Goal: Find specific page/section: Find specific page/section

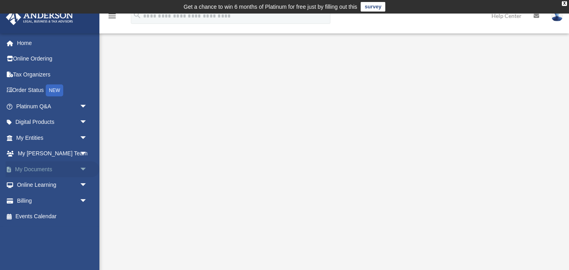
click at [84, 171] on span "arrow_drop_down" at bounding box center [88, 169] width 16 height 16
click at [39, 200] on link "Meeting Minutes" at bounding box center [55, 201] width 88 height 16
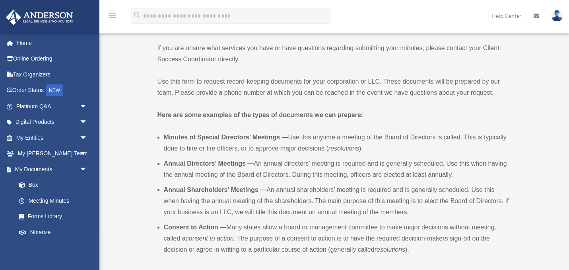
scroll to position [174, 0]
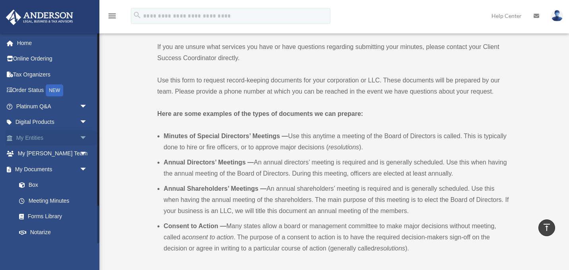
click at [32, 140] on link "My Entities arrow_drop_down" at bounding box center [53, 138] width 94 height 16
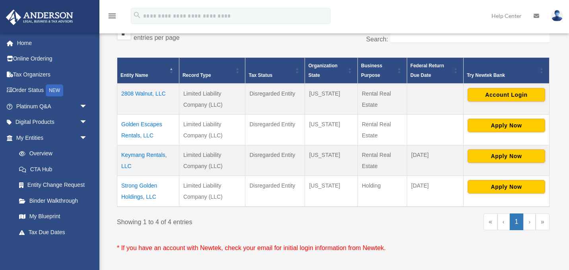
scroll to position [156, 0]
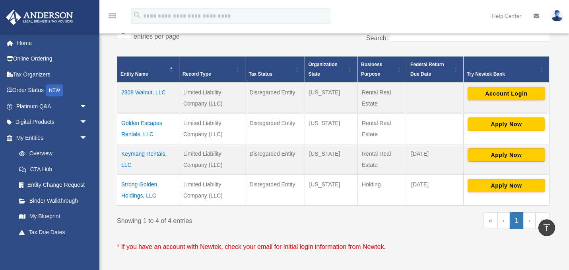
click at [139, 126] on td "Golden Escapes Rentals, LLC" at bounding box center [148, 128] width 62 height 31
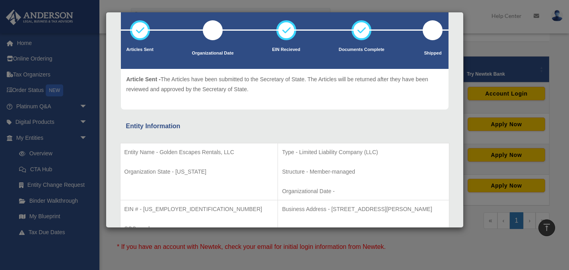
scroll to position [0, 0]
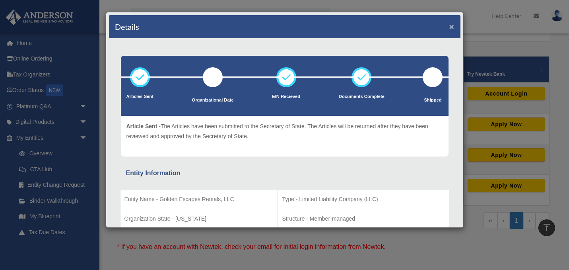
click at [453, 28] on button "×" at bounding box center [452, 26] width 5 height 8
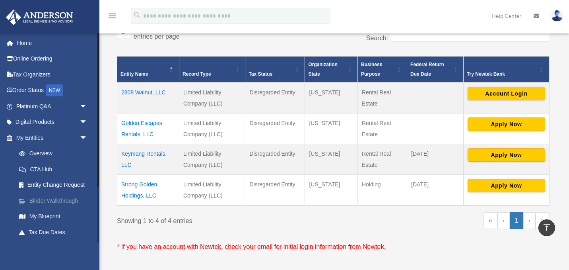
click at [58, 200] on link "Binder Walkthrough" at bounding box center [55, 201] width 88 height 16
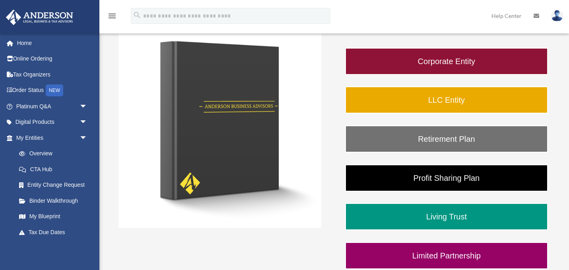
scroll to position [154, 0]
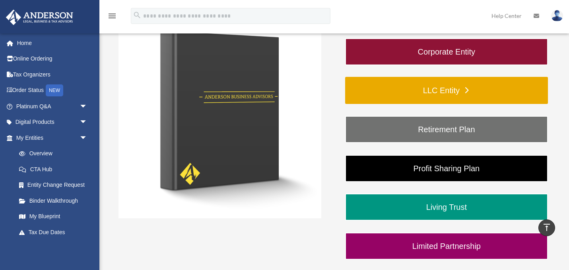
click at [405, 88] on link "LLC Entity" at bounding box center [446, 90] width 203 height 27
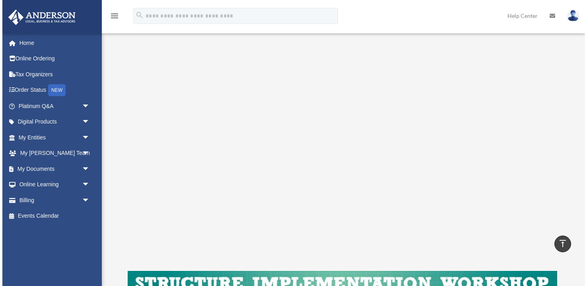
scroll to position [123, 0]
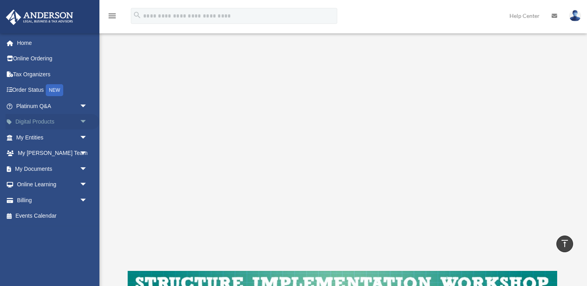
click at [82, 122] on span "arrow_drop_down" at bounding box center [88, 122] width 16 height 16
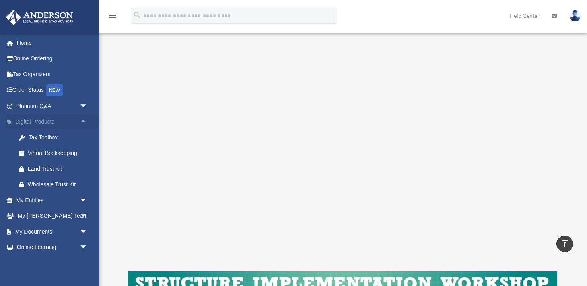
click at [82, 121] on span "arrow_drop_up" at bounding box center [88, 122] width 16 height 16
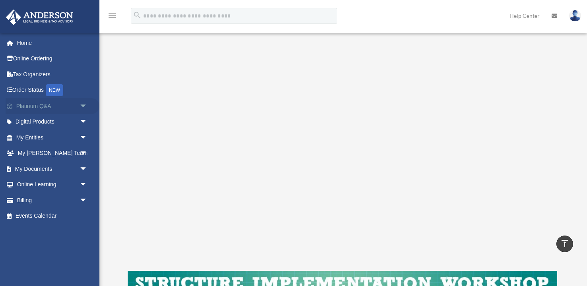
click at [84, 103] on span "arrow_drop_down" at bounding box center [88, 106] width 16 height 16
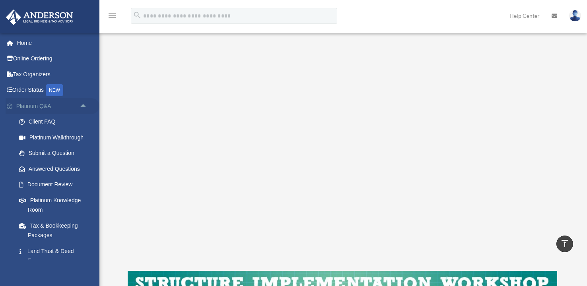
click at [84, 106] on span "arrow_drop_up" at bounding box center [88, 106] width 16 height 16
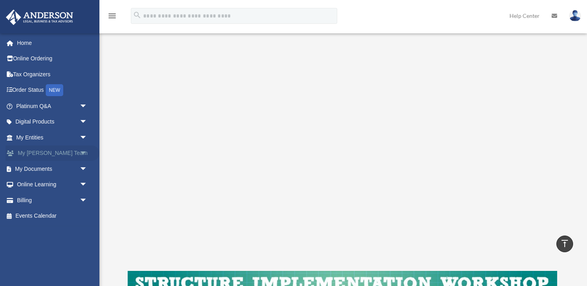
click at [84, 153] on span "arrow_drop_down" at bounding box center [88, 154] width 16 height 16
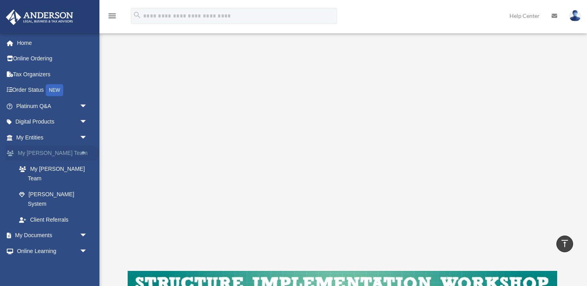
click at [84, 153] on span "arrow_drop_up" at bounding box center [88, 154] width 16 height 16
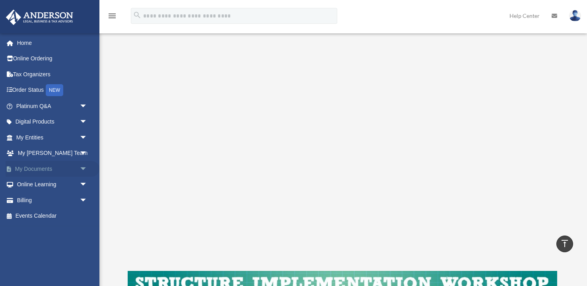
click at [84, 168] on span "arrow_drop_down" at bounding box center [88, 169] width 16 height 16
click at [84, 169] on span "arrow_drop_up" at bounding box center [88, 169] width 16 height 16
click at [84, 169] on span "arrow_drop_down" at bounding box center [88, 169] width 16 height 16
click at [84, 169] on span "arrow_drop_up" at bounding box center [88, 169] width 16 height 16
click at [83, 119] on span "arrow_drop_down" at bounding box center [88, 122] width 16 height 16
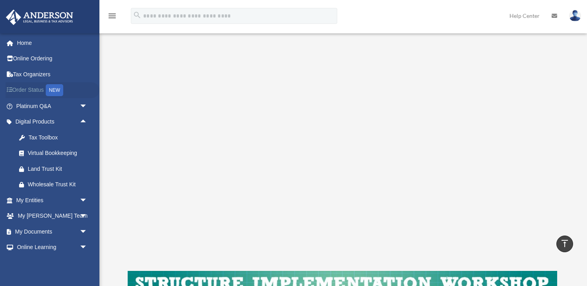
click at [34, 91] on link "Order Status NEW" at bounding box center [53, 90] width 94 height 16
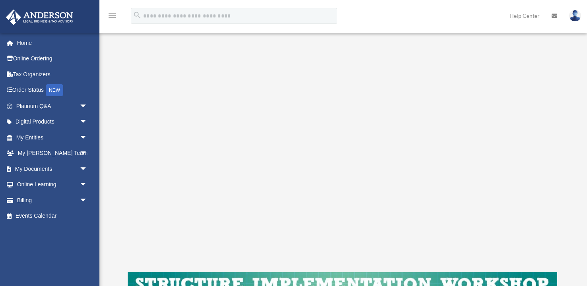
scroll to position [124, 0]
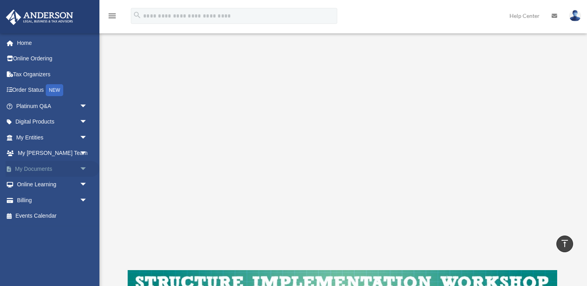
click at [83, 166] on span "arrow_drop_down" at bounding box center [88, 169] width 16 height 16
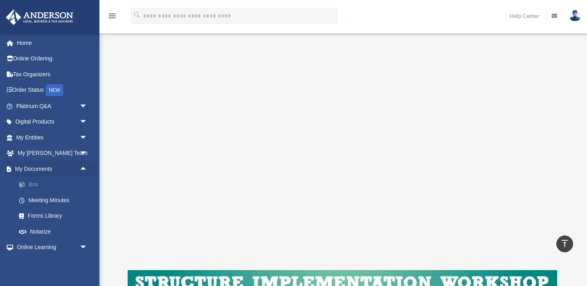
click at [33, 185] on link "Box" at bounding box center [55, 185] width 88 height 16
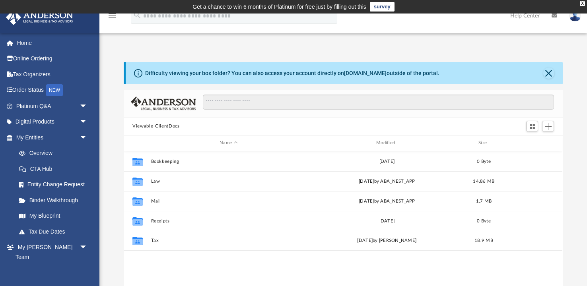
scroll to position [181, 439]
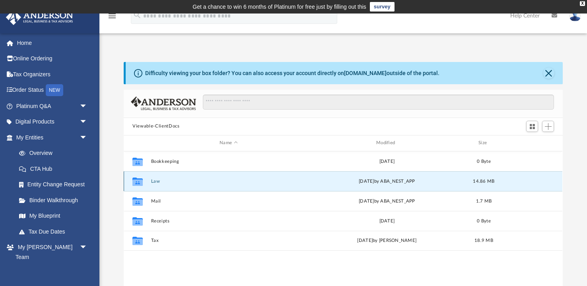
click at [155, 180] on button "Law" at bounding box center [228, 181] width 155 height 5
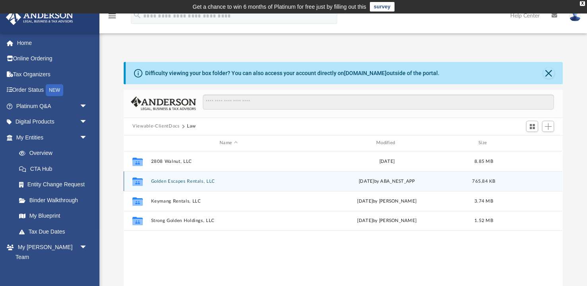
click at [159, 182] on button "Golden Escapes Rentals, LLC" at bounding box center [228, 181] width 155 height 5
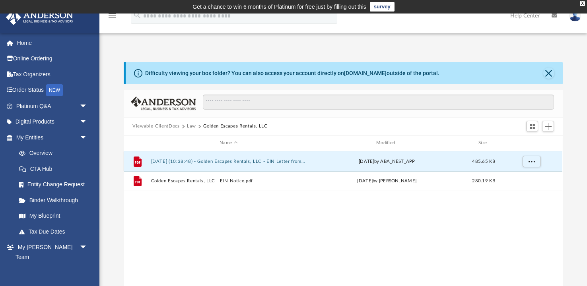
click at [174, 161] on button "[DATE] (10:38:48) - Golden Escapes Rentals, LLC - EIN Letter from IRS.pdf" at bounding box center [228, 161] width 155 height 5
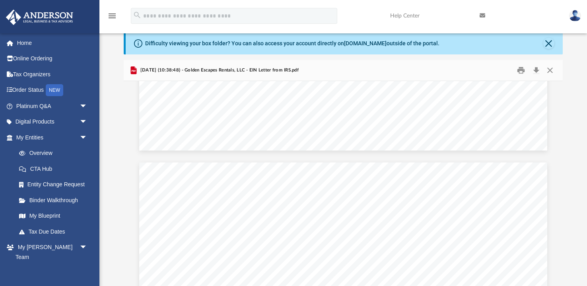
scroll to position [416, 0]
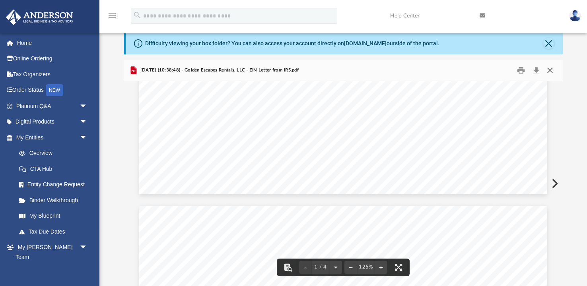
click at [552, 68] on button "Close" at bounding box center [550, 70] width 14 height 12
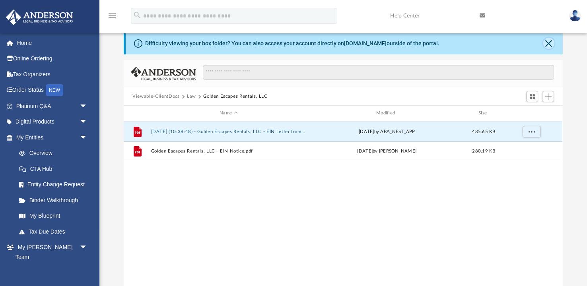
click at [549, 44] on button "Close" at bounding box center [548, 43] width 11 height 11
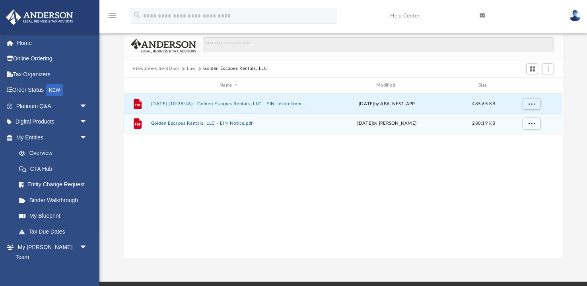
click at [237, 125] on button "Golden Escapes Rentals, LLC - EIN Notice.pdf" at bounding box center [228, 123] width 155 height 5
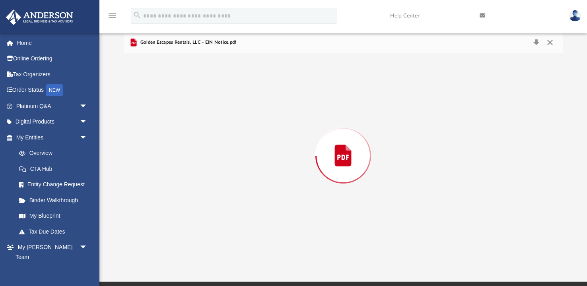
click at [237, 125] on div "Preview" at bounding box center [343, 155] width 439 height 205
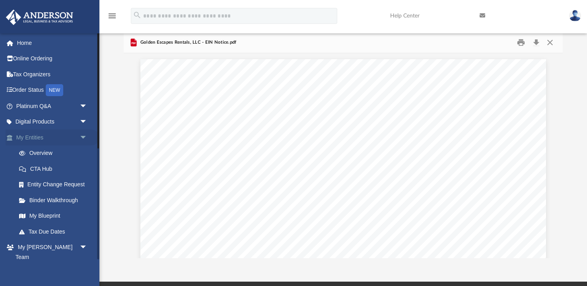
click at [84, 138] on span "arrow_drop_down" at bounding box center [88, 138] width 16 height 16
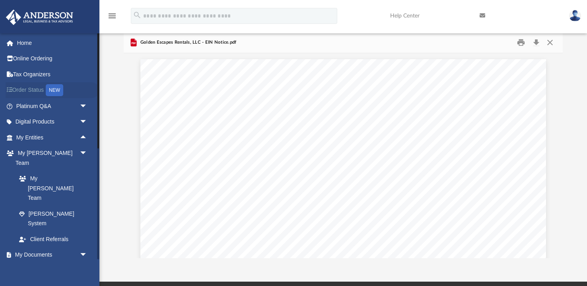
click at [28, 92] on link "Order Status NEW" at bounding box center [53, 90] width 94 height 16
